Goal: Information Seeking & Learning: Learn about a topic

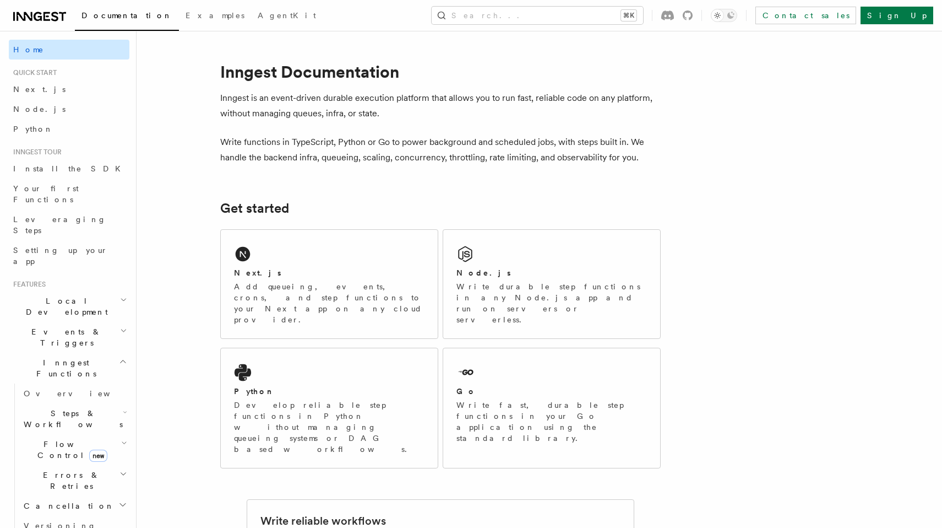
click at [61, 48] on link "Home" at bounding box center [69, 50] width 121 height 20
click at [583, 13] on button "Search... ⌘K" at bounding box center [538, 16] width 212 height 18
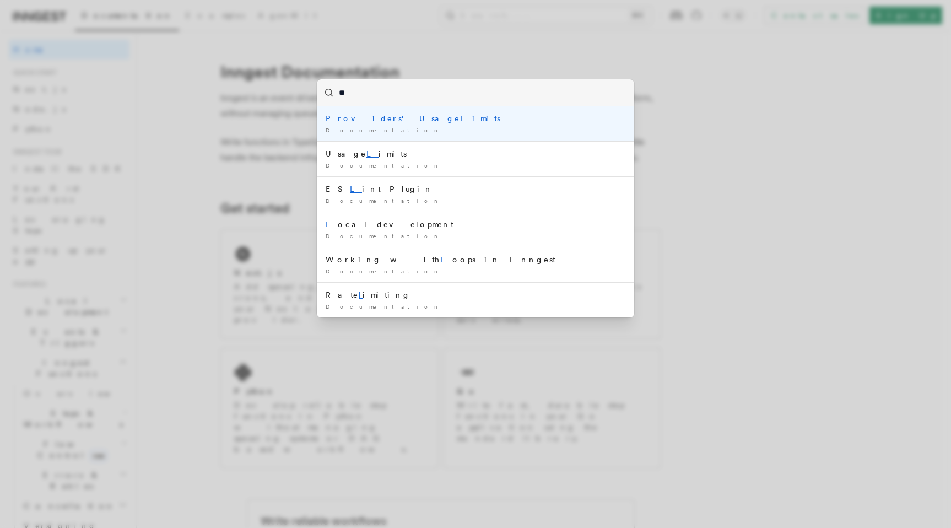
type input "***"
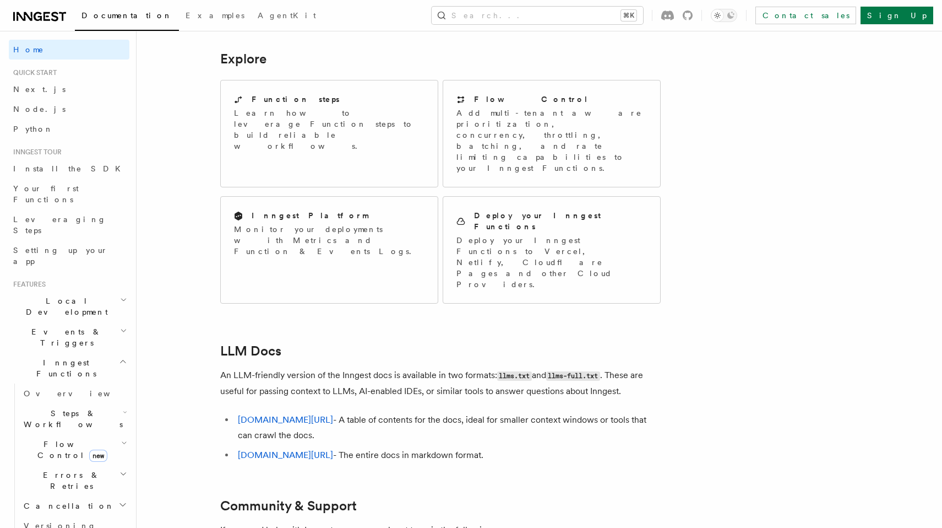
scroll to position [878, 0]
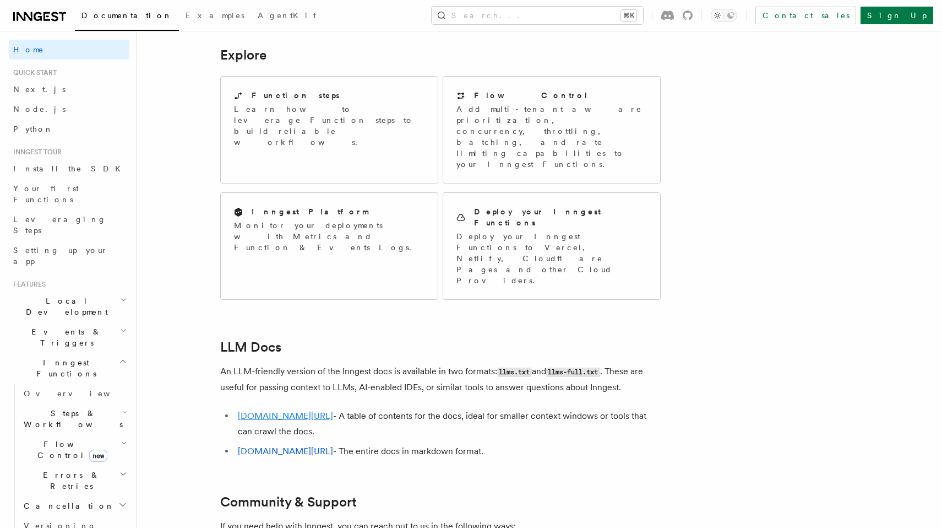
click at [304, 410] on link "[DOMAIN_NAME][URL]" at bounding box center [285, 415] width 95 height 10
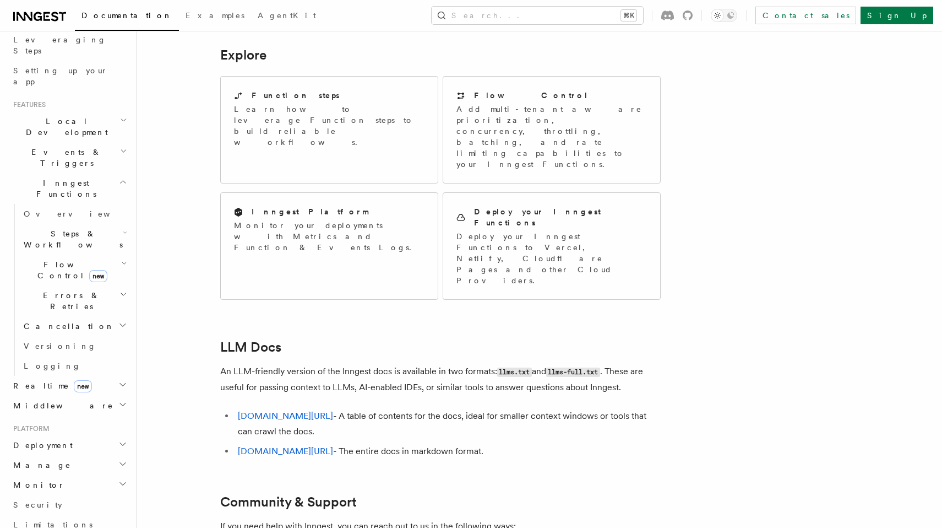
scroll to position [182, 0]
click at [105, 252] on h2 "Flow Control new" at bounding box center [74, 267] width 110 height 31
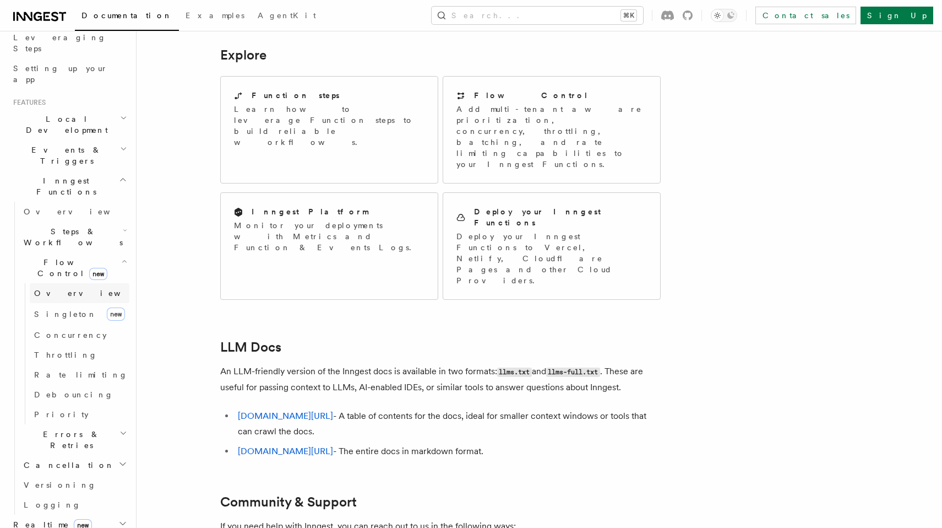
click at [71, 283] on link "Overview" at bounding box center [80, 293] width 100 height 20
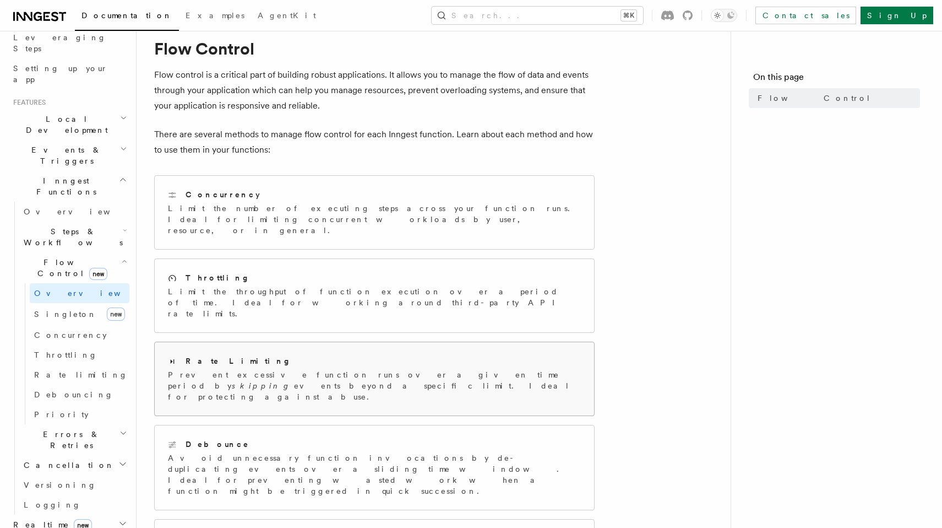
scroll to position [34, 0]
click at [74, 330] on span "Concurrency" at bounding box center [70, 334] width 73 height 9
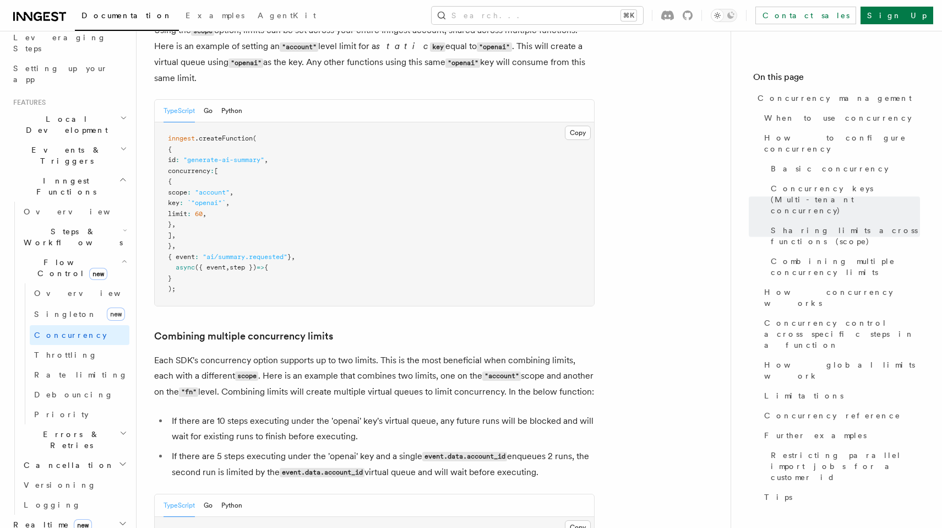
scroll to position [1526, 0]
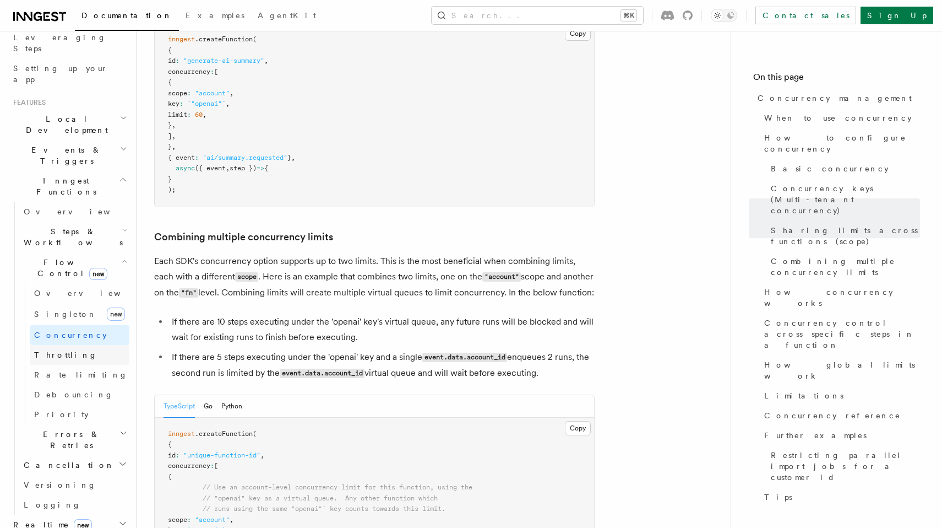
click at [72, 345] on link "Throttling" at bounding box center [80, 355] width 100 height 20
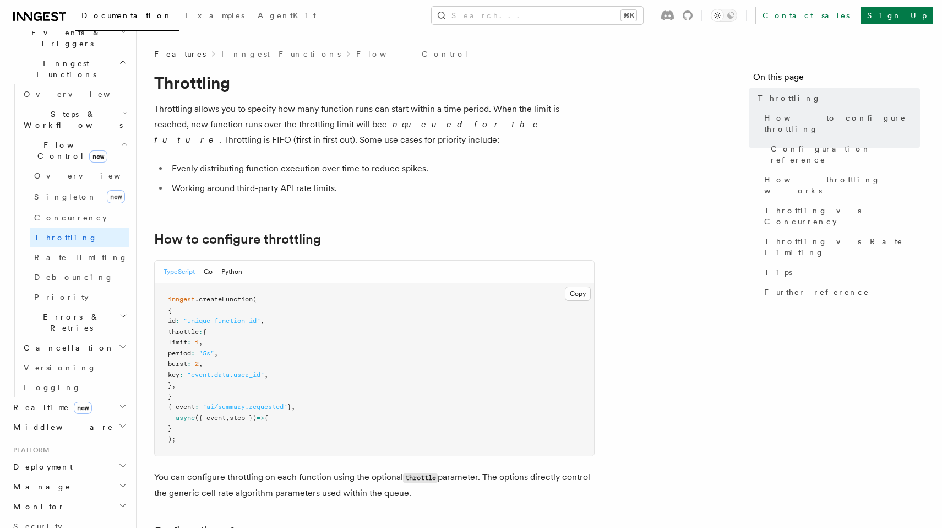
scroll to position [67, 0]
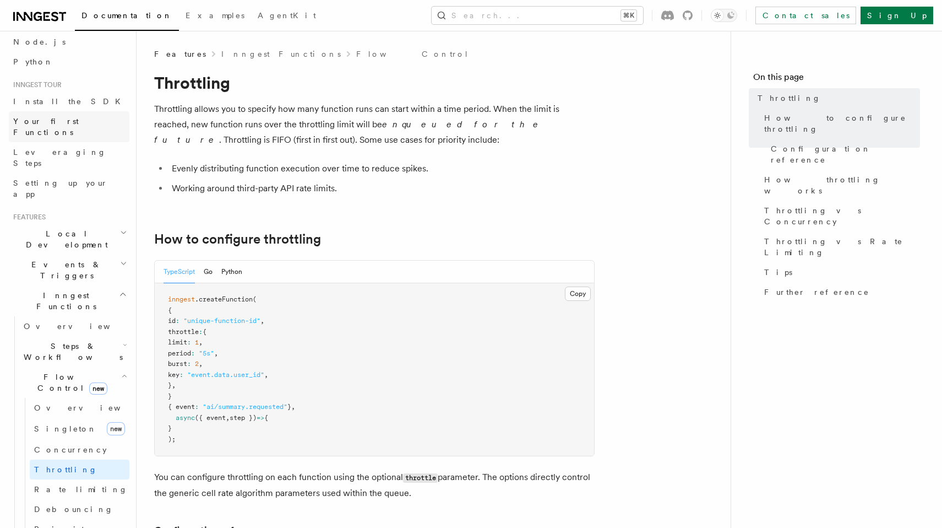
click at [67, 112] on link "Your first Functions" at bounding box center [69, 126] width 121 height 31
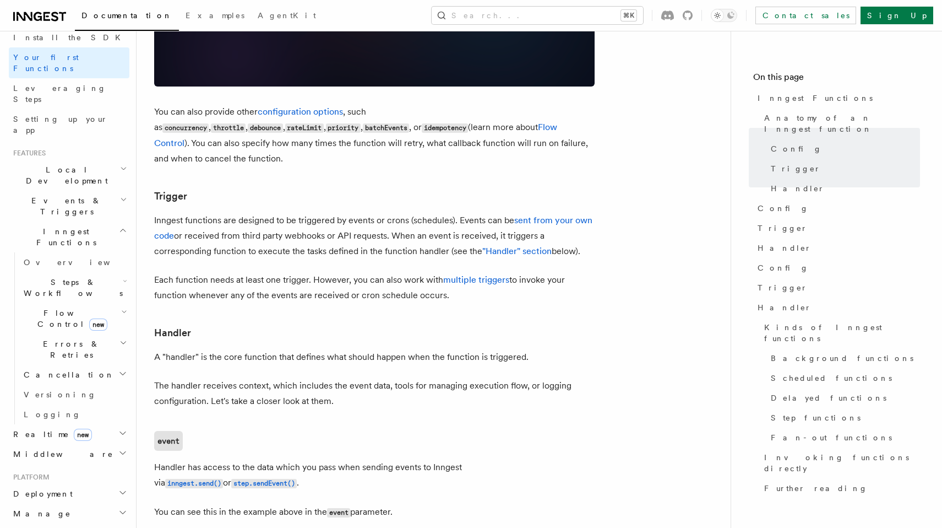
scroll to position [145, 0]
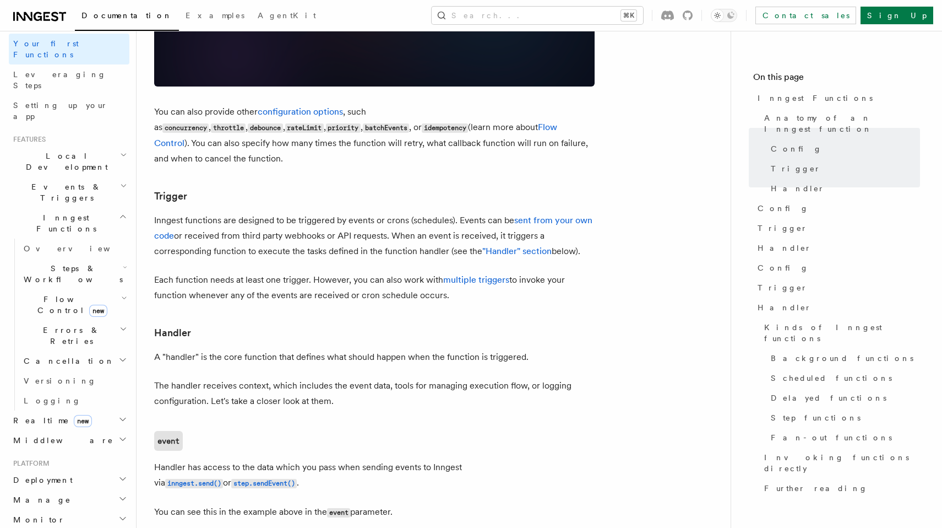
click at [72, 430] on h2 "Middleware" at bounding box center [69, 440] width 121 height 20
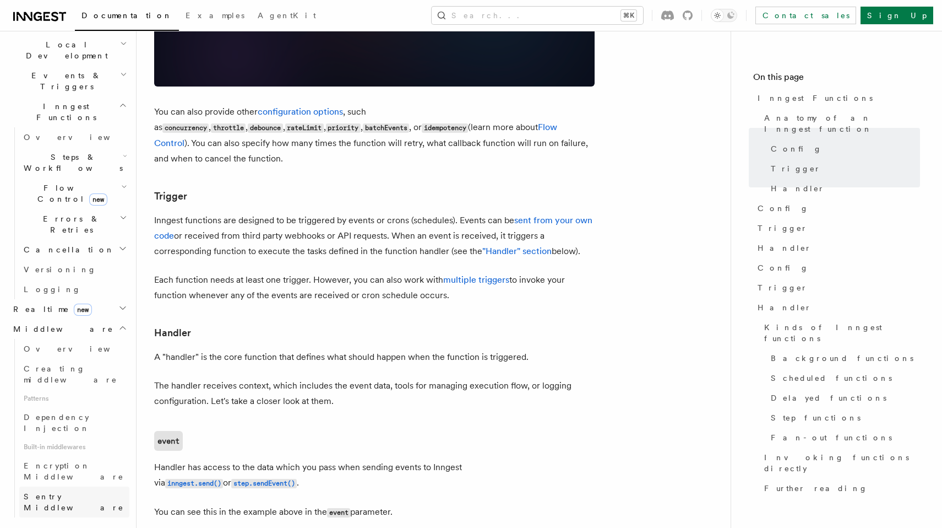
scroll to position [257, 0]
click at [81, 412] on span "Dependency Injection" at bounding box center [57, 422] width 66 height 20
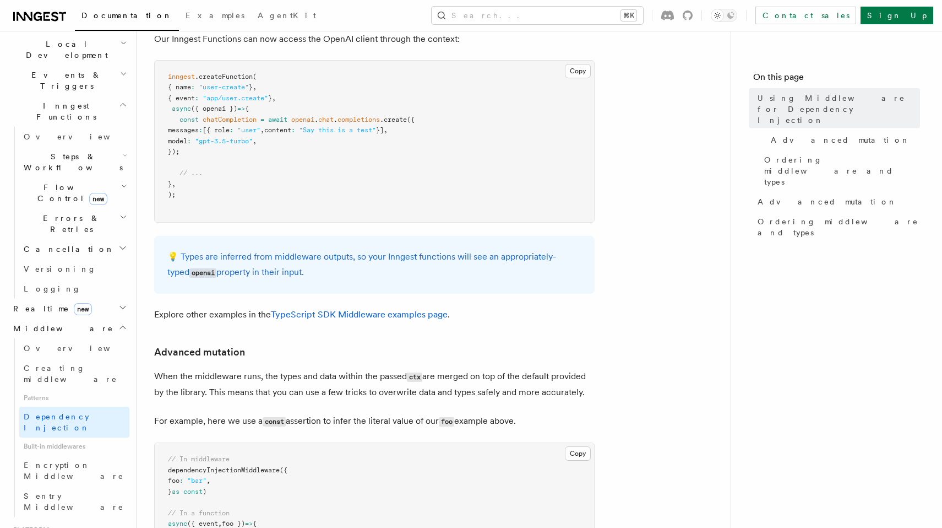
scroll to position [186, 0]
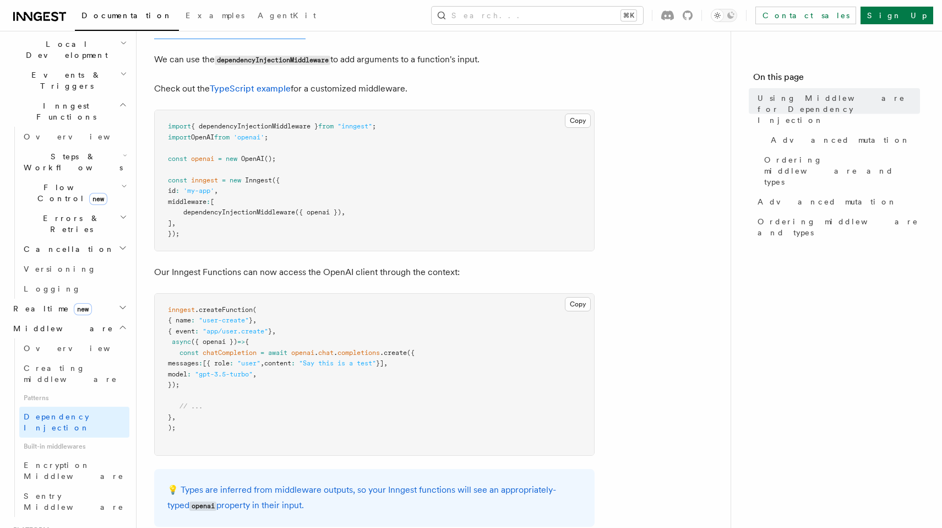
click at [328, 208] on span "({ openai })" at bounding box center [318, 212] width 46 height 8
